Goal: Information Seeking & Learning: Learn about a topic

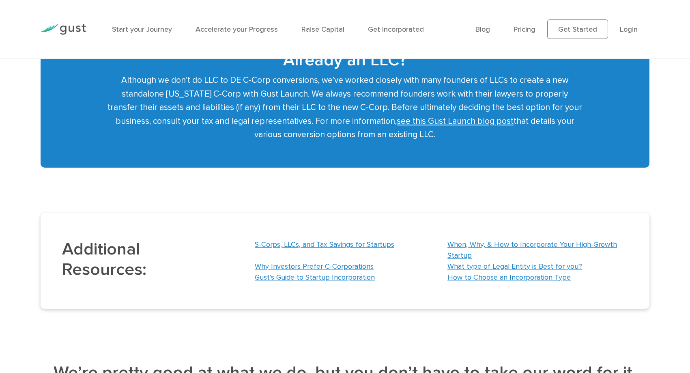
scroll to position [1189, 0]
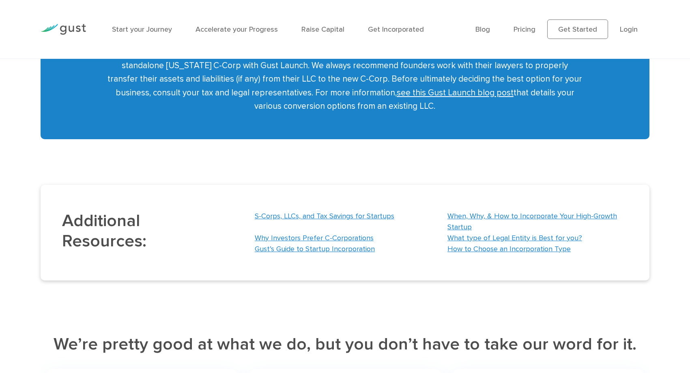
click at [323, 215] on link "S-Corps, LLCs, and Tax Savings for Startups" at bounding box center [325, 216] width 140 height 9
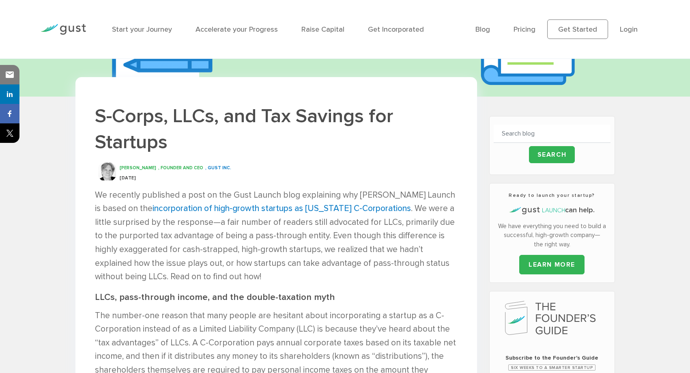
scroll to position [161, 0]
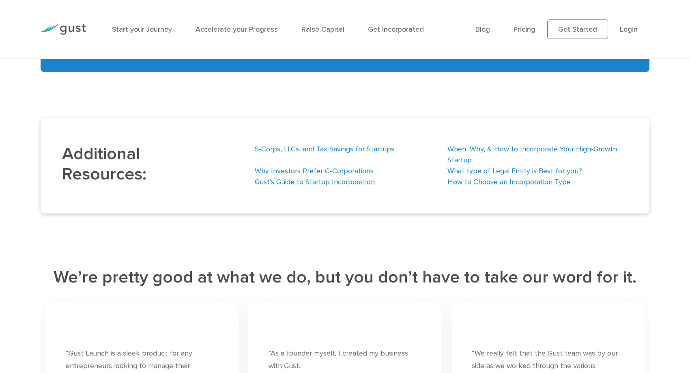
scroll to position [1260, 0]
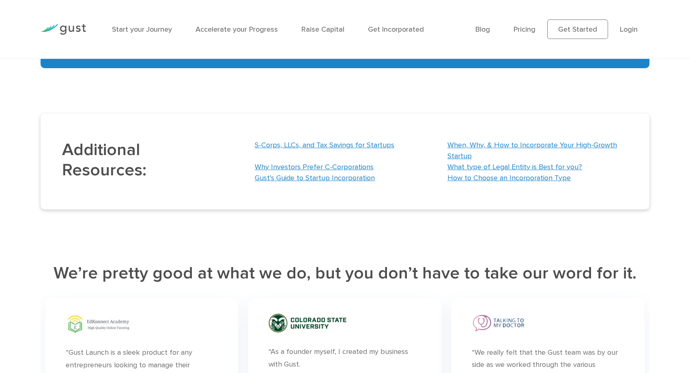
click at [311, 144] on link "S-Corps, LLCs, and Tax Savings for Startups" at bounding box center [325, 145] width 140 height 9
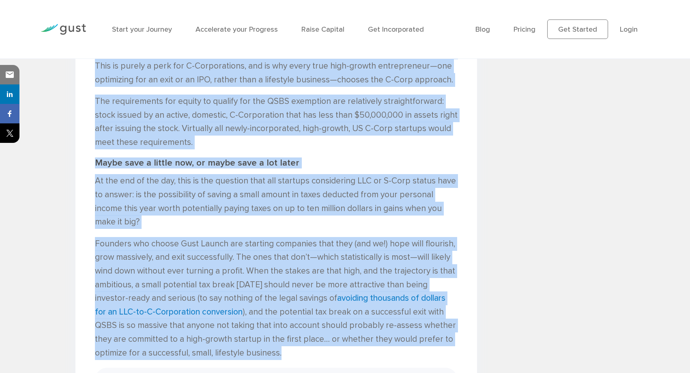
scroll to position [1378, 0]
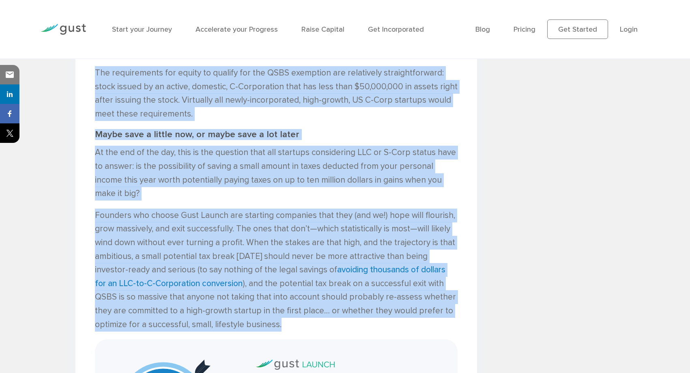
drag, startPoint x: 96, startPoint y: 159, endPoint x: 278, endPoint y: 307, distance: 234.4
copy div "We recently published a post on the Gust Launch blog explaining why Gust Launch…"
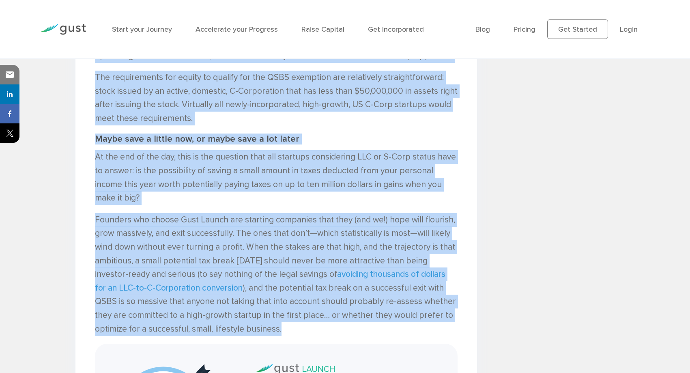
scroll to position [1373, 0]
click at [262, 216] on p "Founders who choose Gust Launch are starting companies that they (and we!) hope…" at bounding box center [276, 274] width 363 height 122
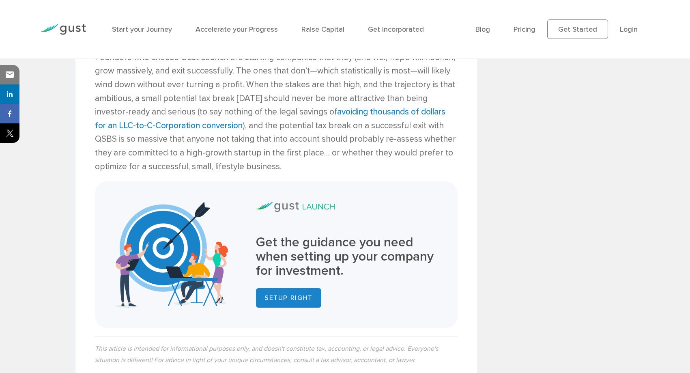
scroll to position [1548, 0]
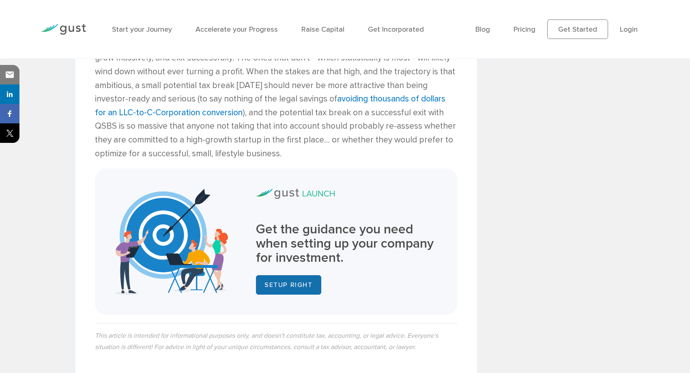
click at [288, 275] on link "SETUP RIGHT" at bounding box center [288, 284] width 65 height 19
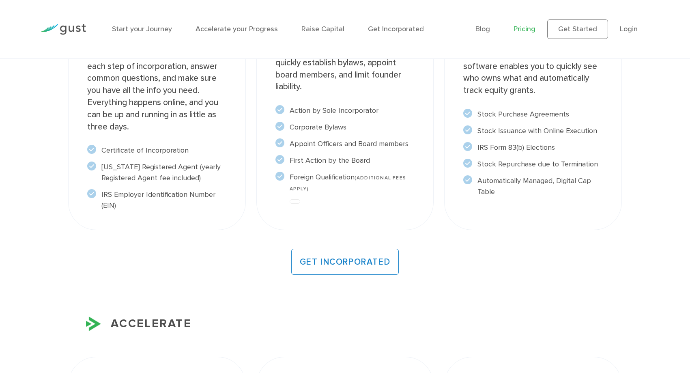
scroll to position [770, 0]
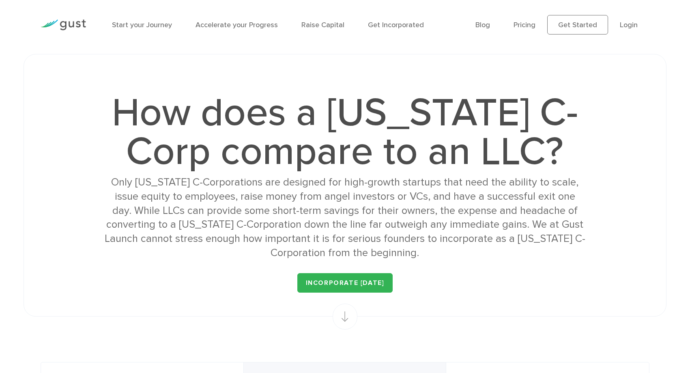
scroll to position [10, 0]
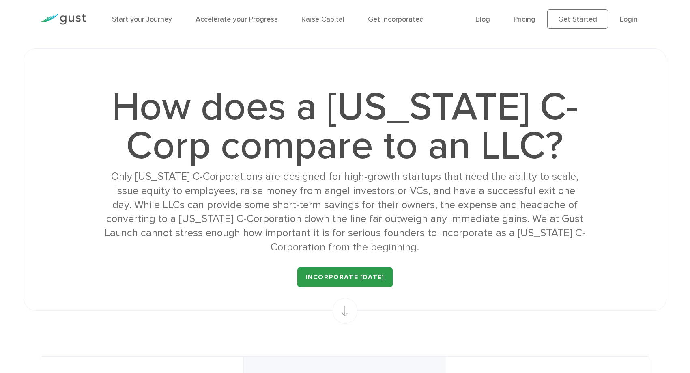
click at [350, 276] on link "INCORPORATE TODAY" at bounding box center [345, 276] width 96 height 19
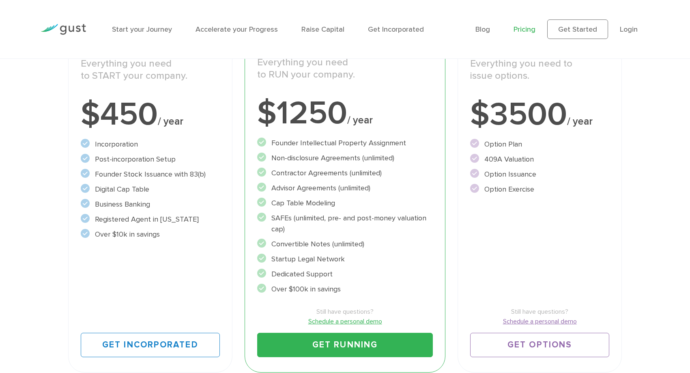
scroll to position [171, 0]
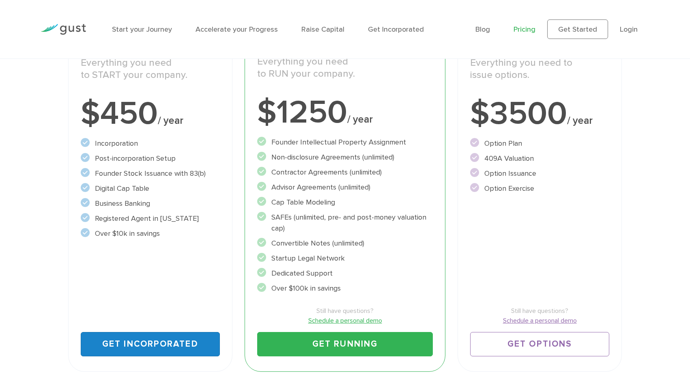
click at [135, 344] on link "Get Incorporated" at bounding box center [150, 344] width 139 height 24
